Goal: Task Accomplishment & Management: Use online tool/utility

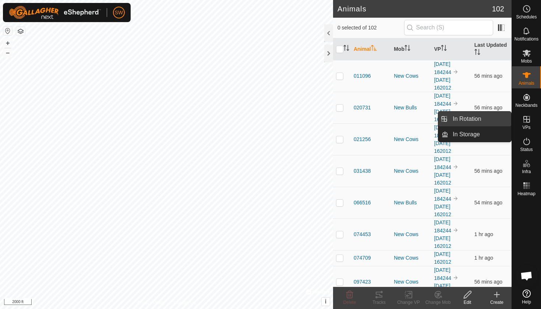
click at [483, 120] on link "In Rotation" at bounding box center [479, 118] width 63 height 15
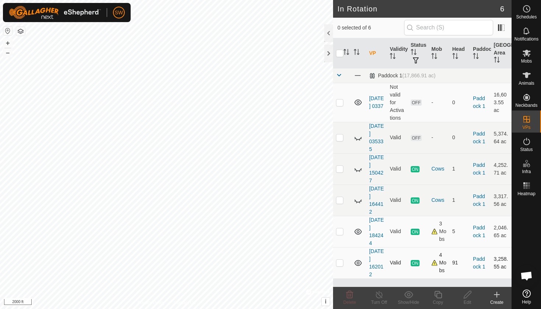
click at [340, 266] on td at bounding box center [342, 262] width 18 height 31
checkbox input "false"
click at [341, 232] on p-checkbox at bounding box center [339, 231] width 7 height 6
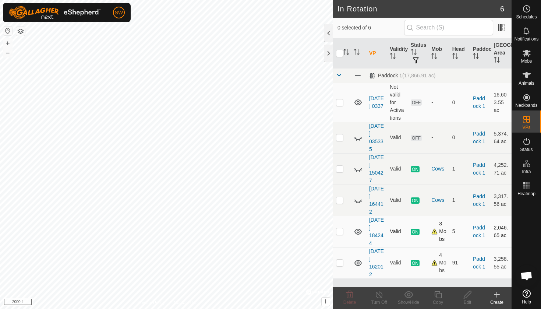
click at [341, 234] on p-checkbox at bounding box center [339, 231] width 7 height 6
checkbox input "true"
click at [375, 296] on icon at bounding box center [378, 294] width 9 height 9
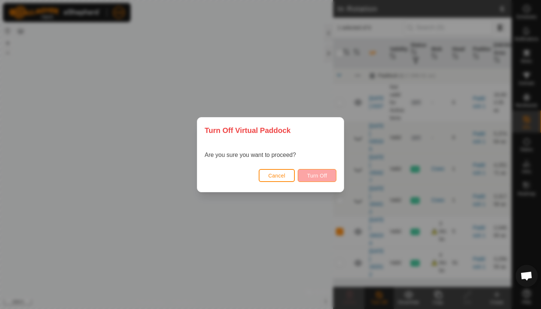
click at [316, 179] on button "Turn Off" at bounding box center [317, 175] width 39 height 13
